Goal: Transaction & Acquisition: Purchase product/service

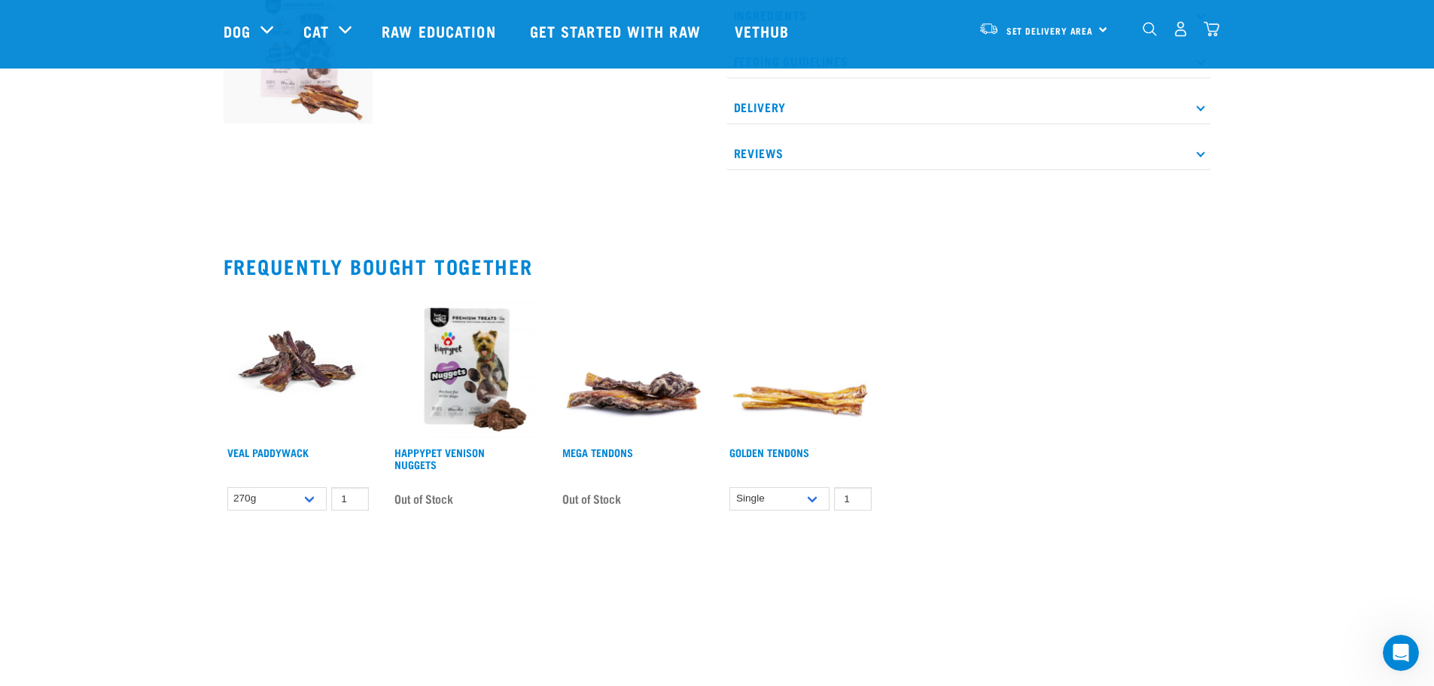
scroll to position [602, 0]
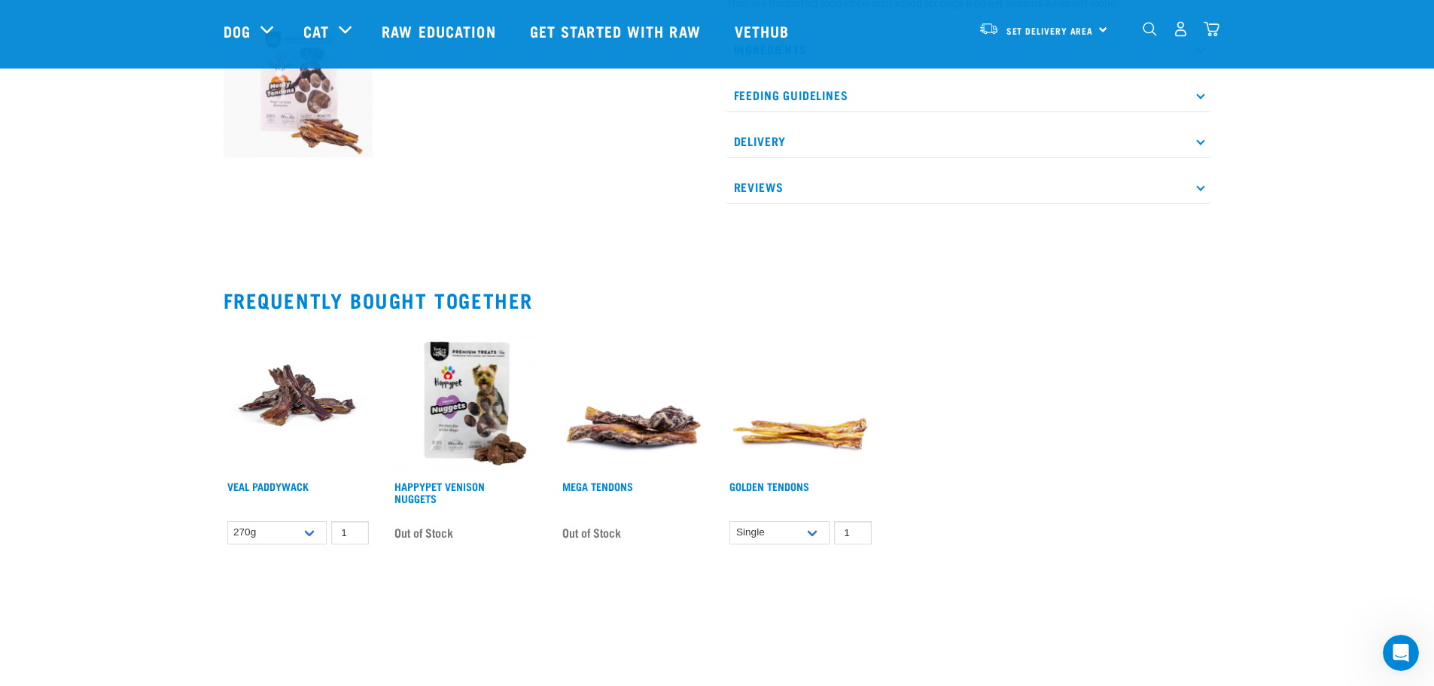
click at [662, 446] on img at bounding box center [633, 399] width 150 height 150
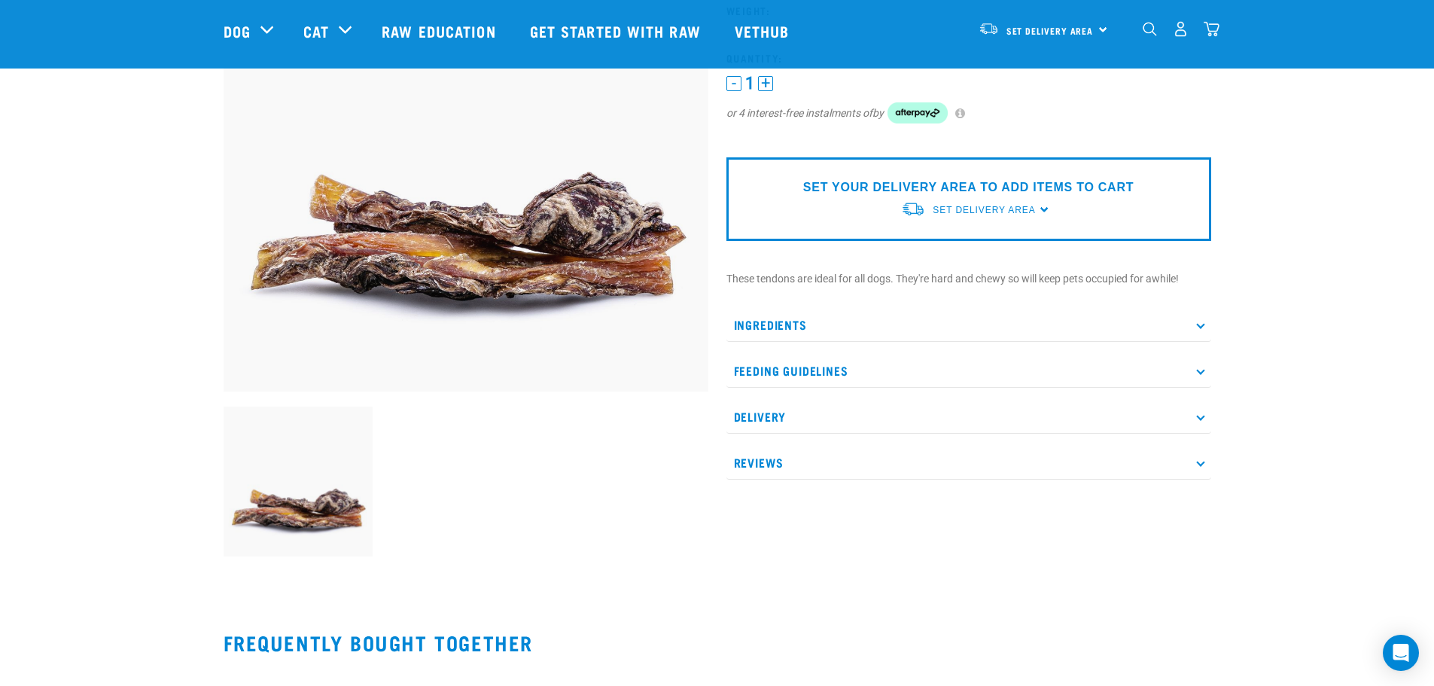
scroll to position [226, 0]
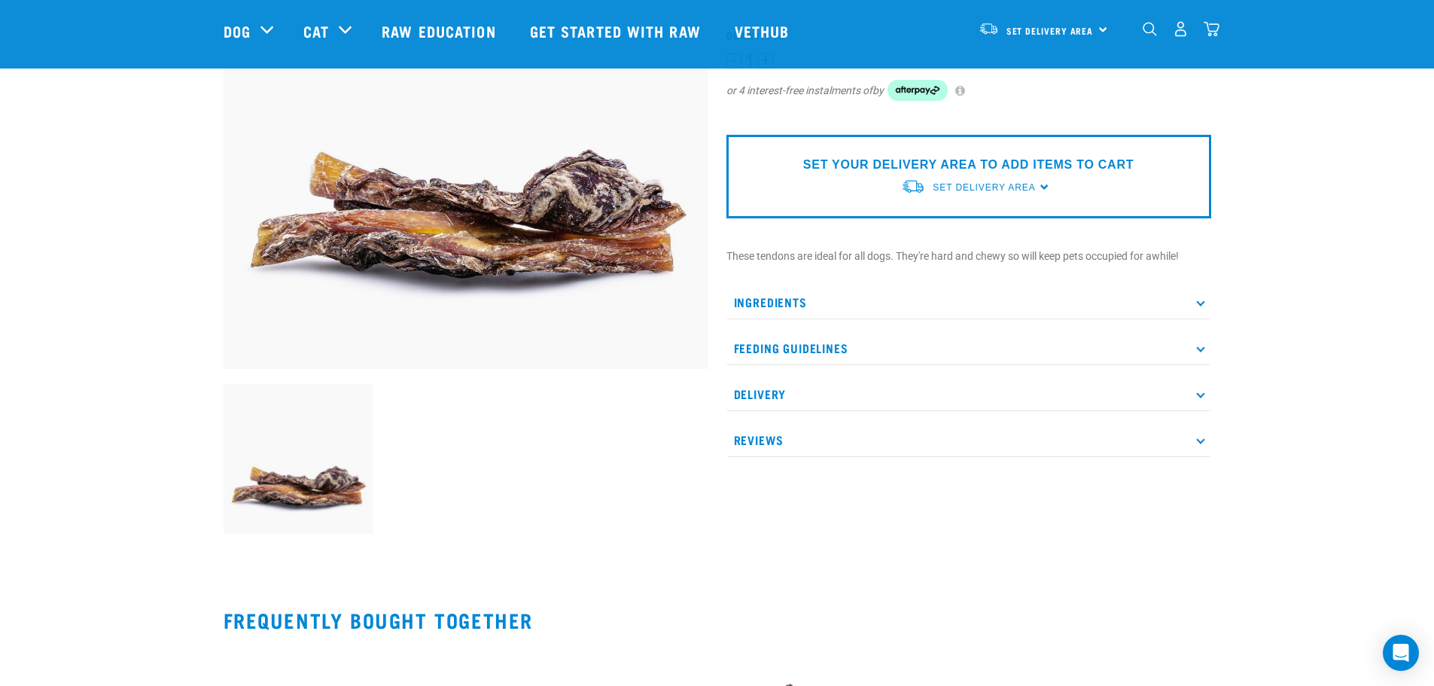
click at [1200, 302] on icon at bounding box center [1200, 302] width 8 height 8
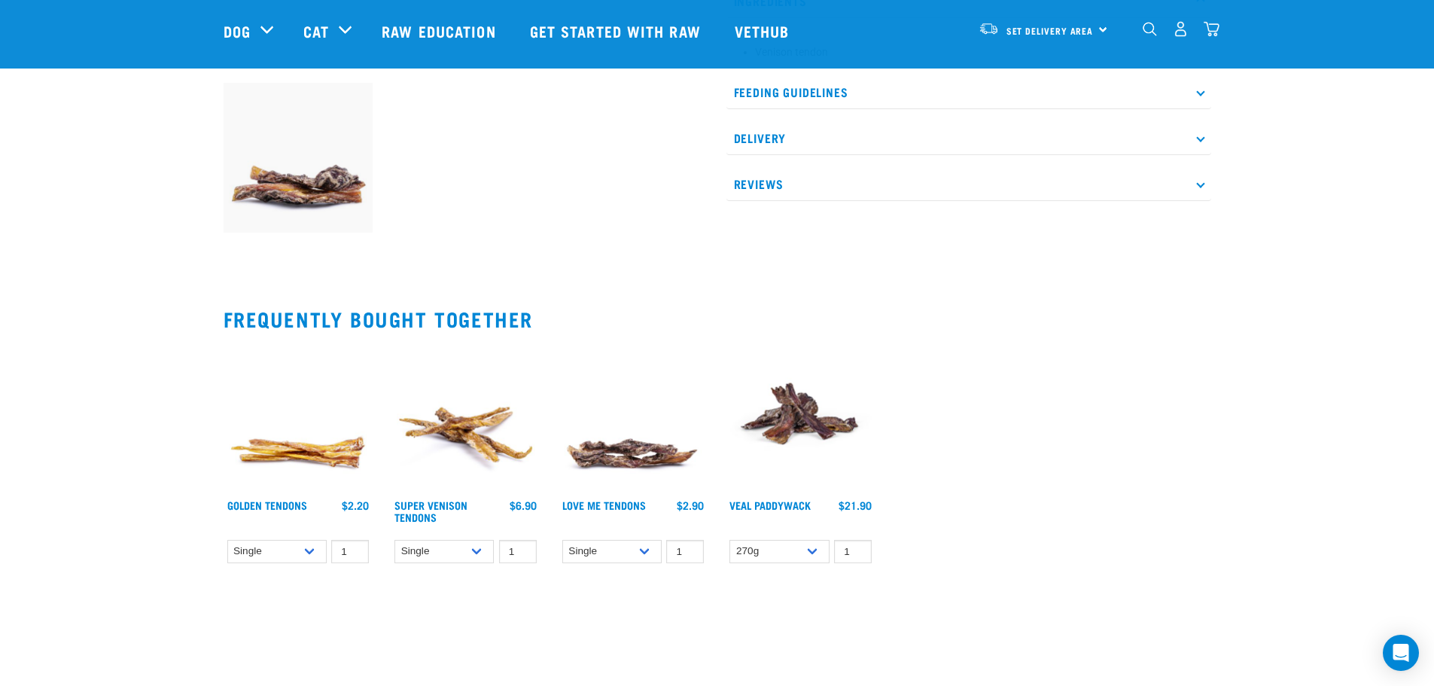
scroll to position [0, 0]
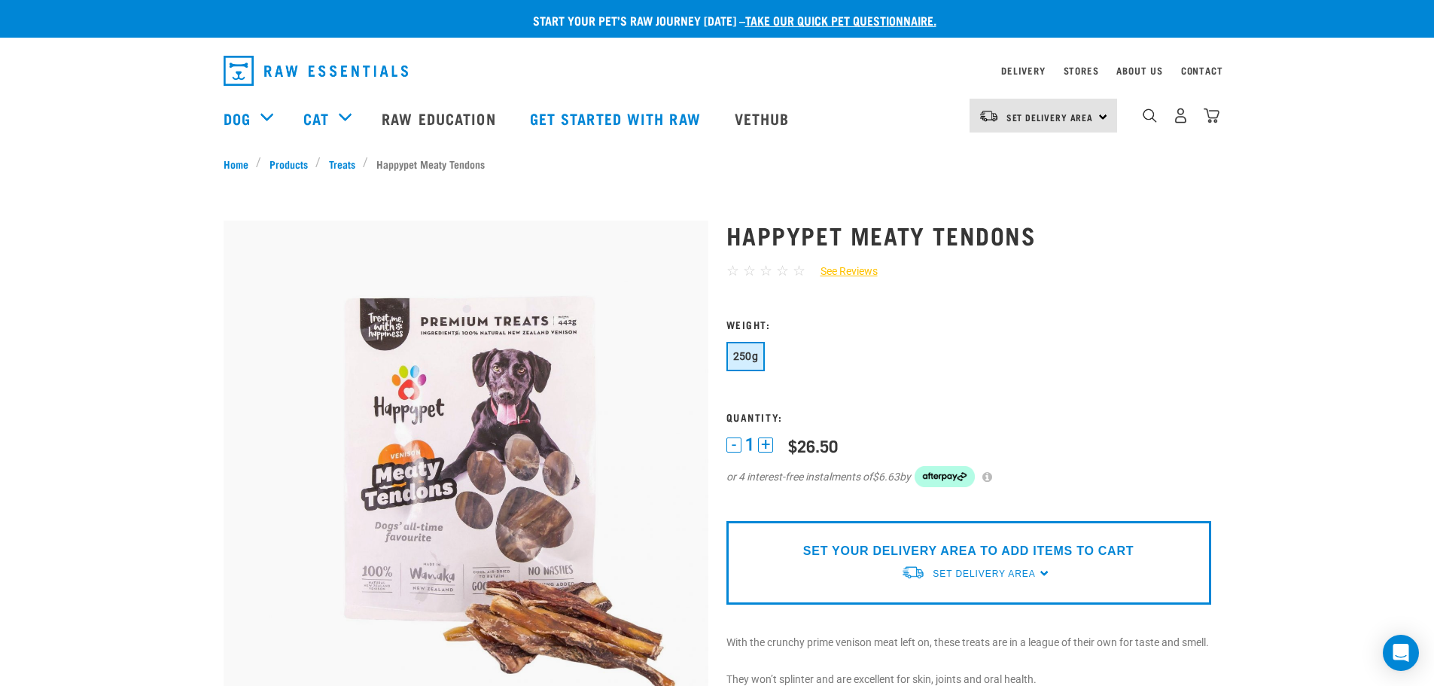
click at [1099, 119] on div "Set Delivery Area [GEOGRAPHIC_DATA]" at bounding box center [1043, 116] width 148 height 34
click at [1039, 155] on link "[GEOGRAPHIC_DATA]" at bounding box center [1041, 157] width 144 height 33
